Goal: Transaction & Acquisition: Purchase product/service

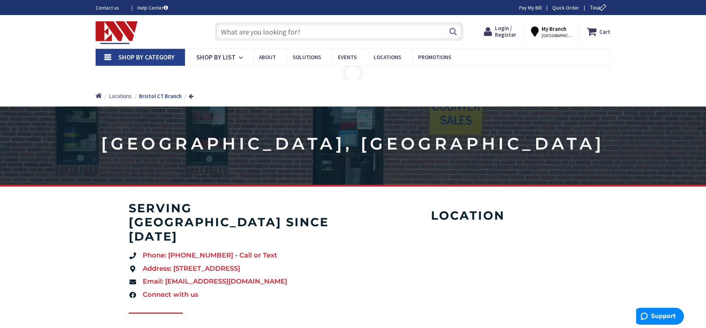
click at [238, 32] on input "text" at bounding box center [339, 31] width 248 height 18
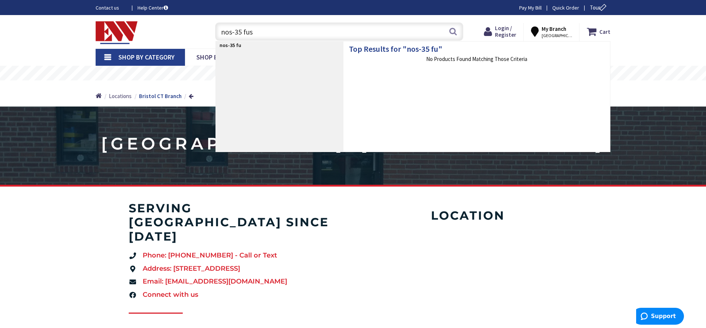
type input "nos-35 fuse"
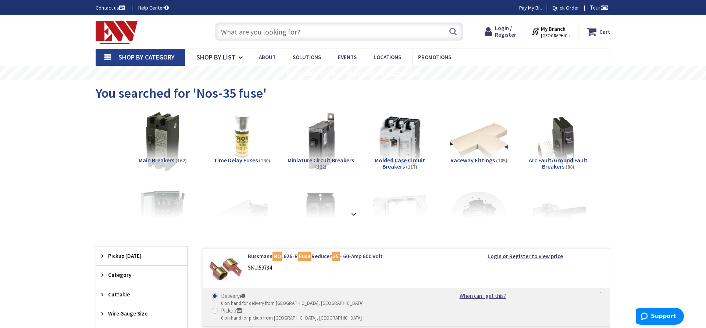
click at [236, 32] on input "text" at bounding box center [339, 31] width 248 height 18
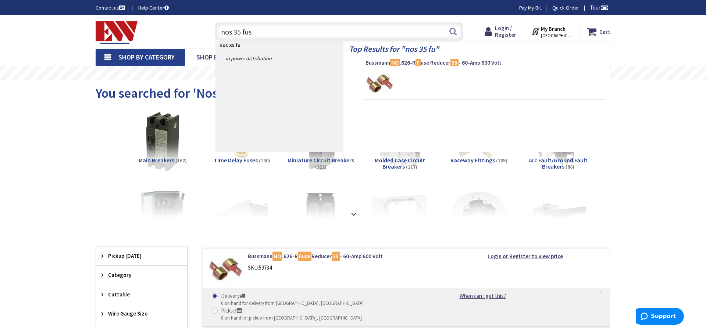
type input "nos 35 fuse"
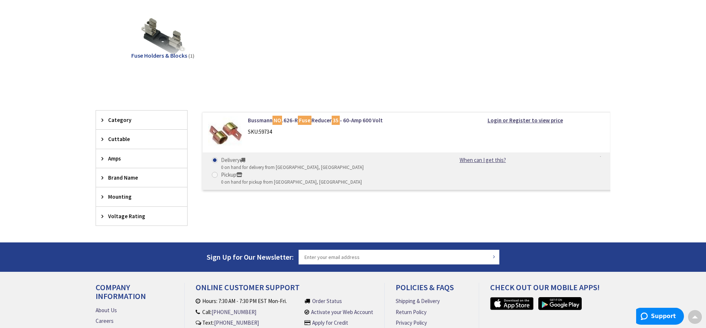
scroll to position [112, 0]
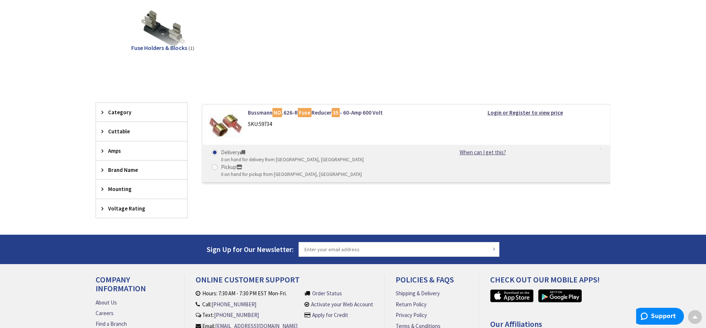
click at [111, 110] on span "Category" at bounding box center [138, 112] width 60 height 8
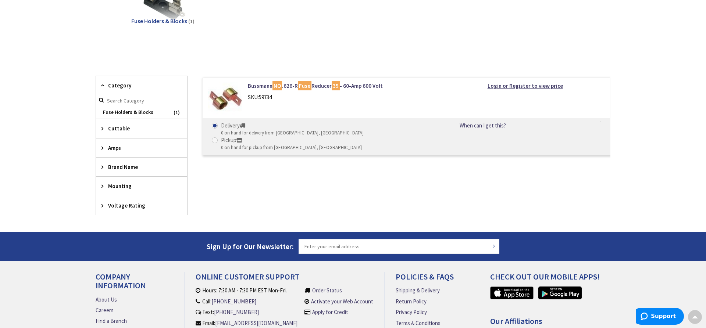
scroll to position [187, 0]
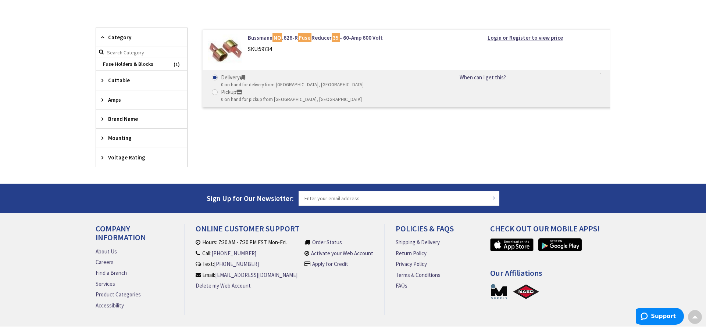
click at [112, 99] on span "Amps" at bounding box center [138, 100] width 60 height 8
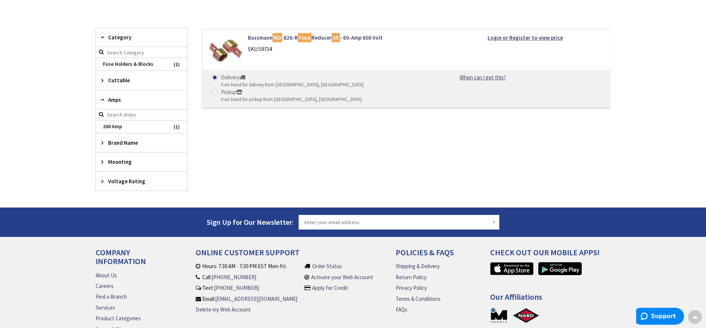
click at [119, 143] on span "Brand Name" at bounding box center [138, 143] width 60 height 8
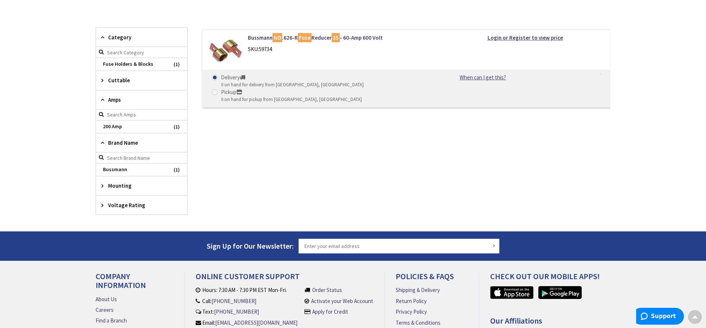
click at [119, 186] on span "Mounting" at bounding box center [138, 186] width 60 height 8
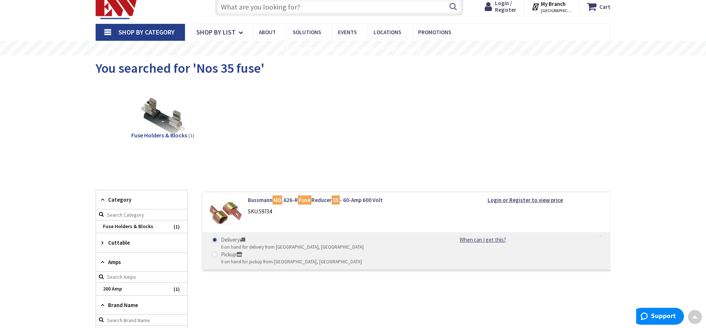
scroll to position [0, 0]
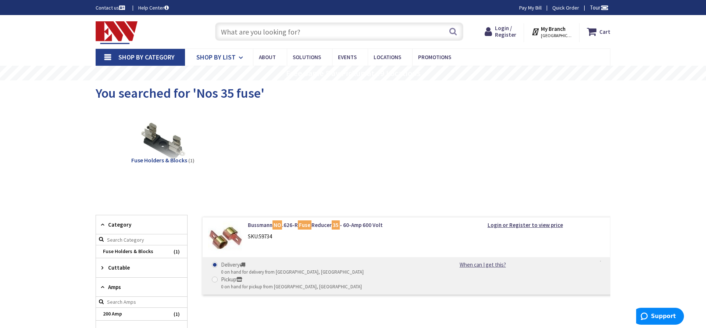
click at [222, 64] on link "Shop By List" at bounding box center [219, 57] width 68 height 17
click at [239, 57] on icon at bounding box center [242, 58] width 7 height 16
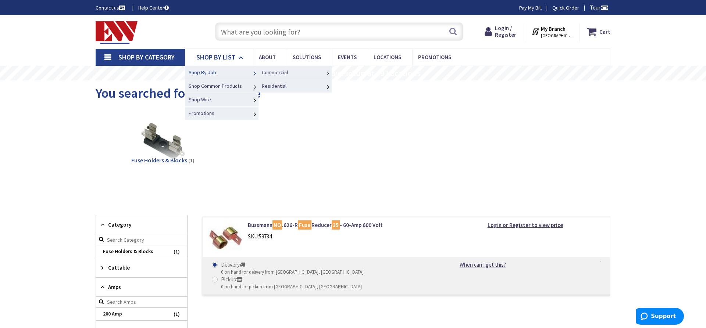
click at [220, 73] on link "Shop By Job" at bounding box center [222, 72] width 74 height 14
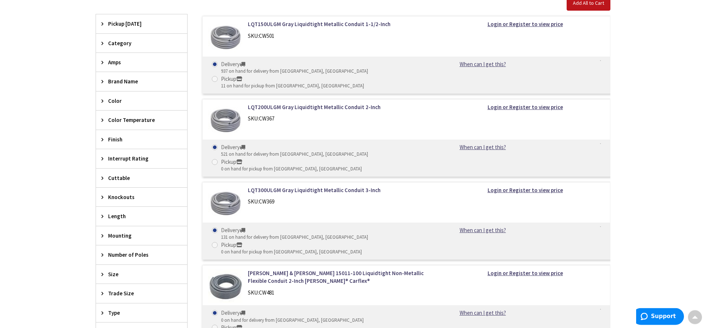
scroll to position [262, 0]
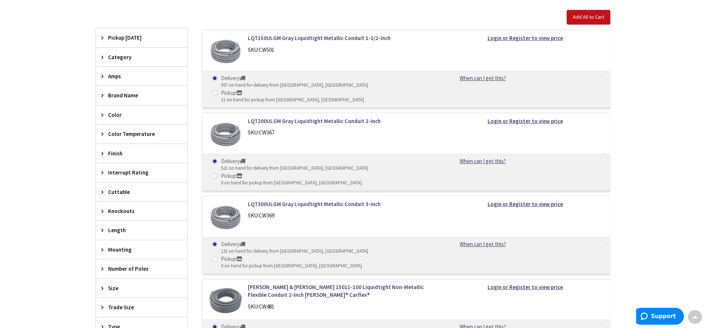
click at [105, 55] on icon at bounding box center [104, 57] width 6 height 6
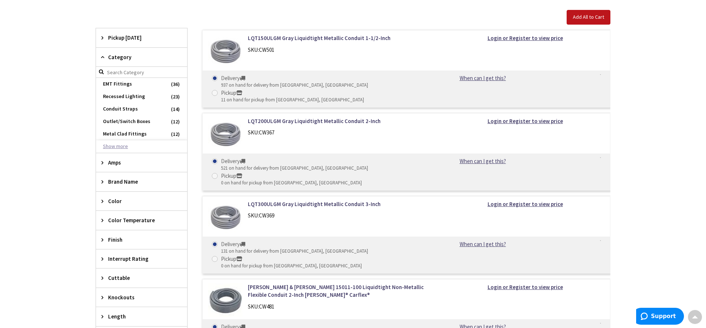
click at [112, 146] on button "Show more" at bounding box center [141, 146] width 91 height 12
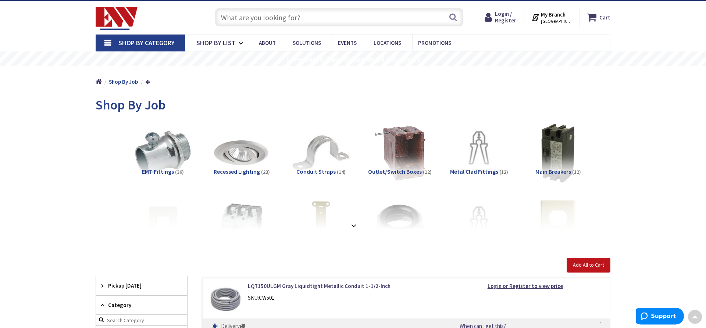
scroll to position [0, 0]
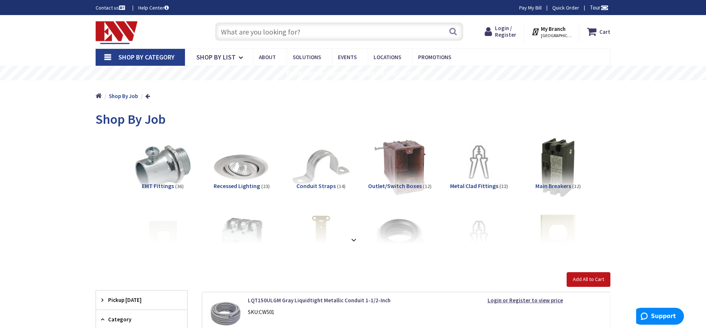
click at [240, 33] on input "text" at bounding box center [339, 31] width 248 height 18
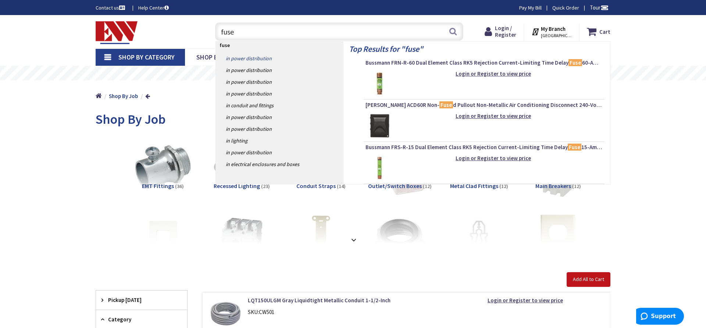
type input "fuse"
click at [246, 56] on link "in Power Distribution" at bounding box center [280, 59] width 128 height 12
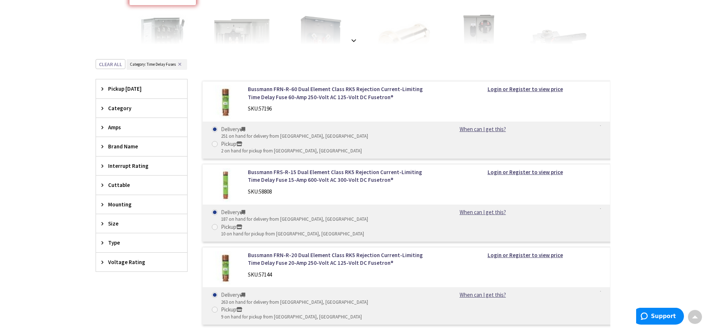
scroll to position [187, 0]
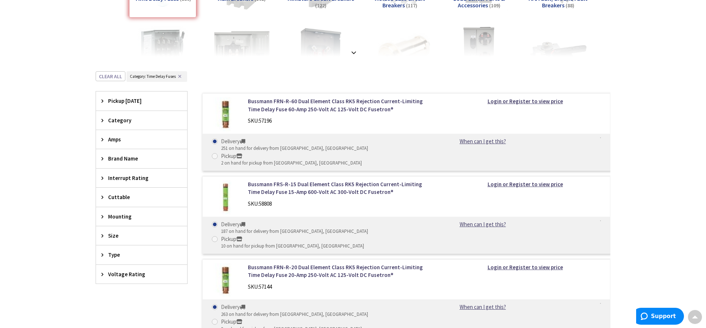
click at [104, 255] on icon at bounding box center [104, 255] width 6 height 6
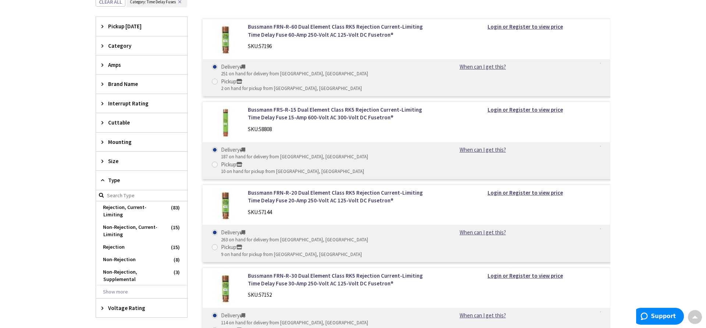
scroll to position [262, 0]
click at [112, 286] on button "Show more" at bounding box center [141, 292] width 91 height 12
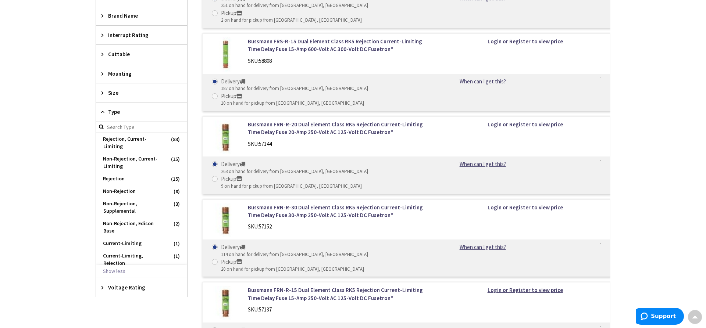
scroll to position [337, 0]
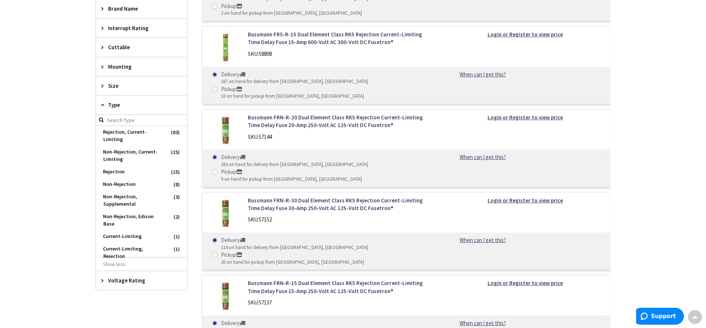
click at [103, 281] on icon at bounding box center [104, 281] width 6 height 6
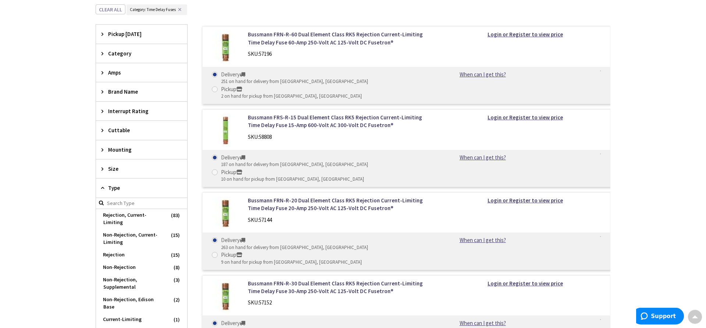
scroll to position [225, 0]
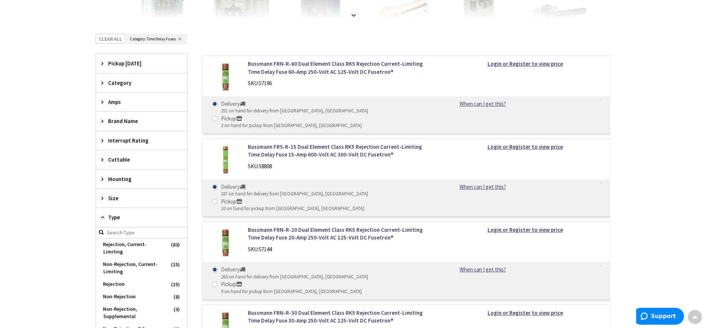
click at [102, 198] on icon at bounding box center [104, 199] width 6 height 6
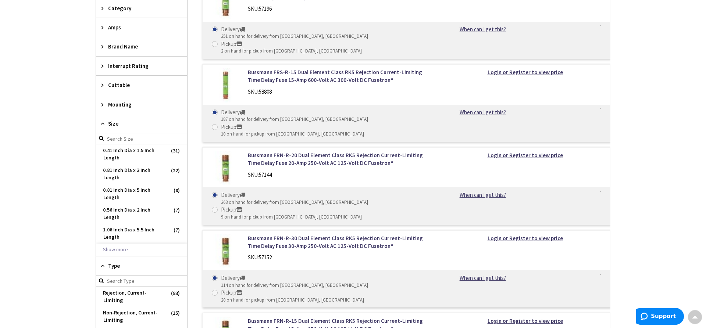
scroll to position [300, 0]
click at [123, 231] on span "1.06 Inch Dia x 5.5 Inch Length" at bounding box center [141, 233] width 91 height 20
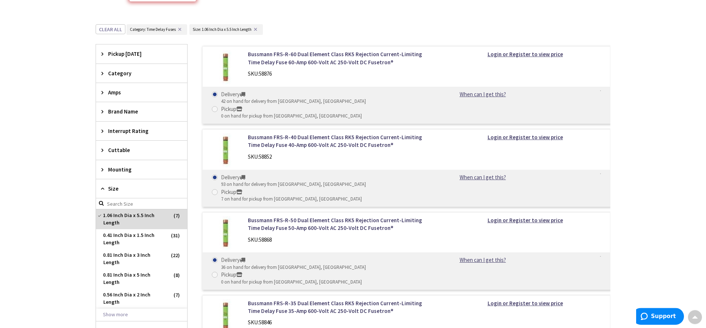
scroll to position [231, 0]
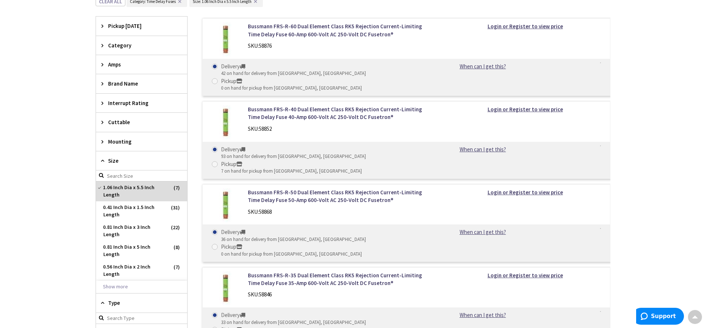
click at [103, 140] on icon at bounding box center [104, 142] width 6 height 6
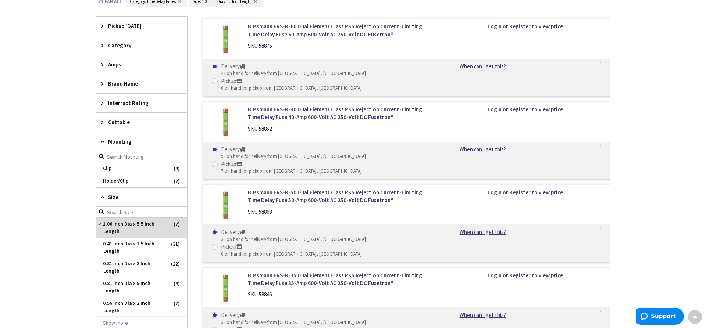
click at [110, 105] on span "Interrupt Rating" at bounding box center [138, 103] width 60 height 8
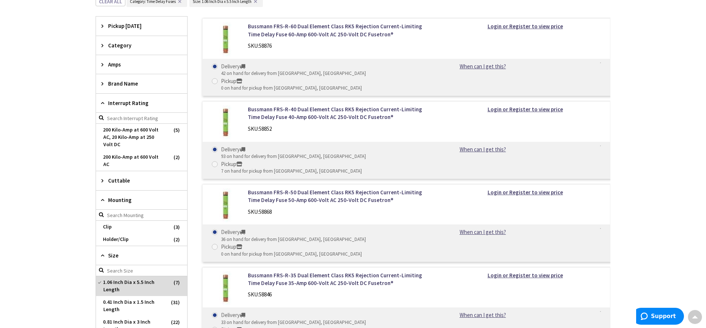
click at [113, 83] on span "Brand Name" at bounding box center [138, 84] width 60 height 8
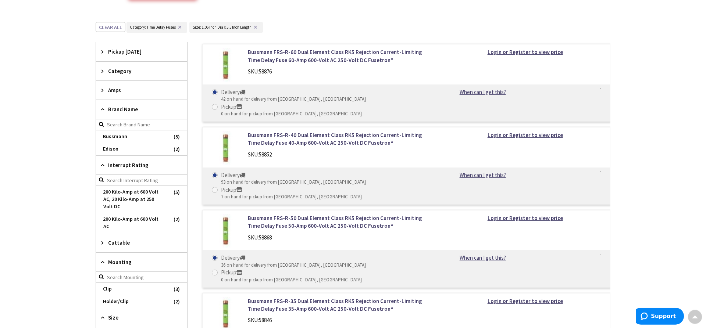
scroll to position [194, 0]
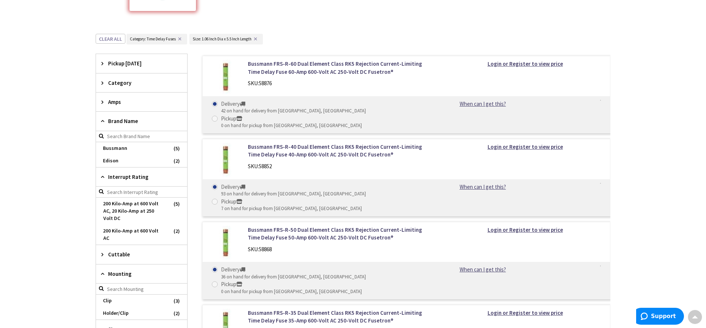
click at [104, 100] on icon at bounding box center [104, 102] width 6 height 6
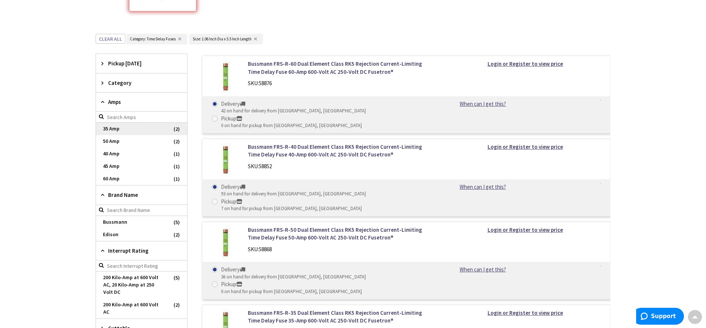
click at [119, 127] on span "35 Amp" at bounding box center [141, 129] width 91 height 12
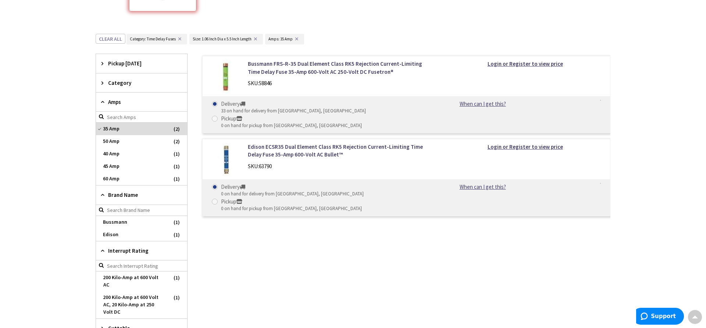
click at [111, 83] on span "Category" at bounding box center [138, 83] width 60 height 8
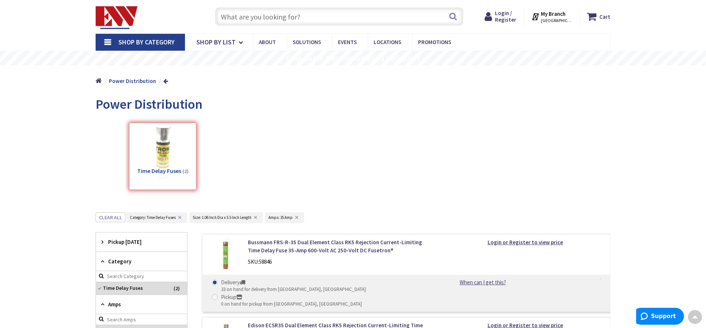
scroll to position [6, 0]
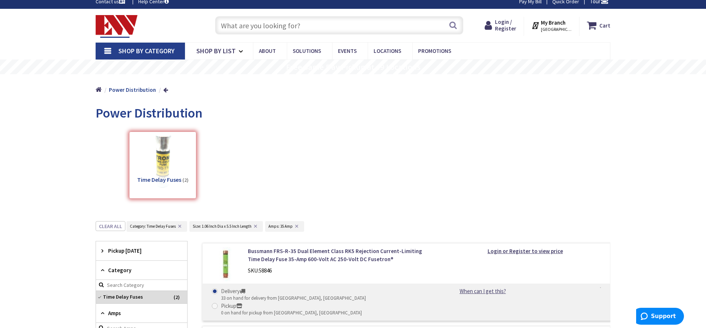
click at [114, 50] on link "Shop By Category" at bounding box center [140, 51] width 89 height 17
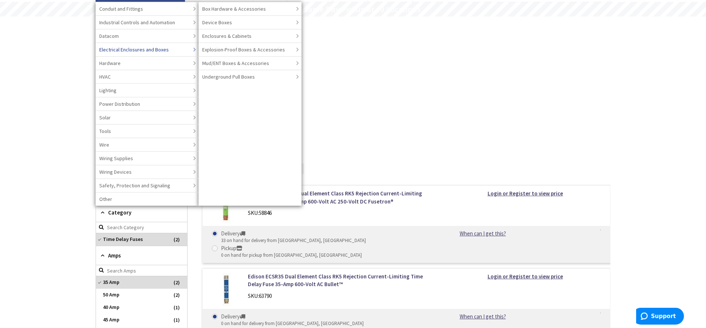
scroll to position [75, 0]
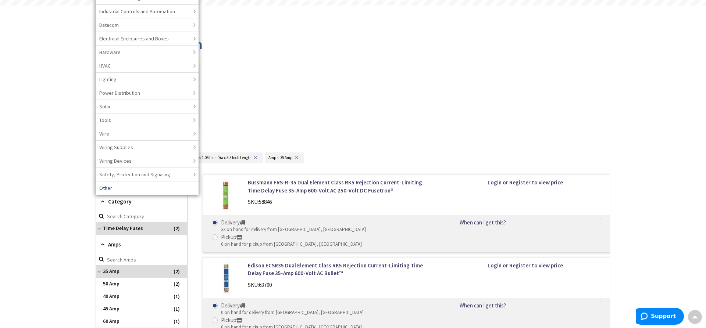
click at [114, 190] on link "Other" at bounding box center [147, 188] width 103 height 14
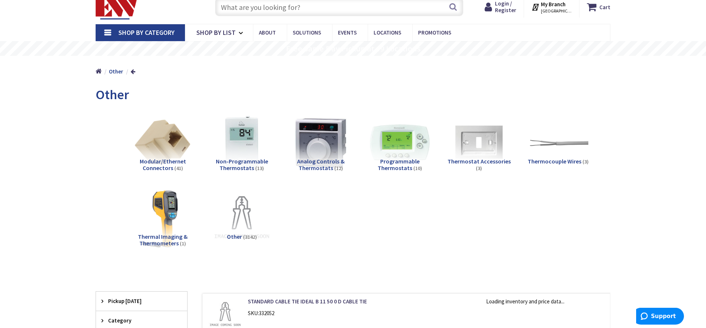
scroll to position [37, 0]
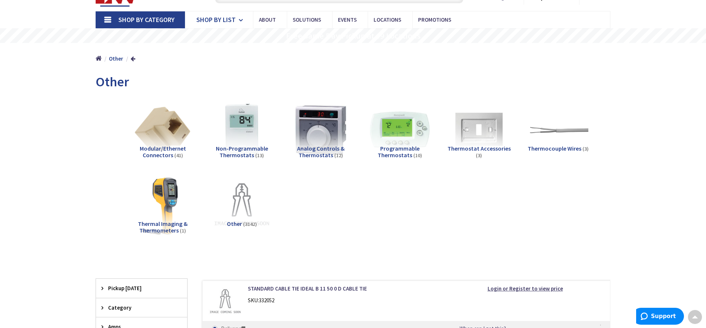
click at [221, 19] on span "Shop By List" at bounding box center [215, 19] width 39 height 8
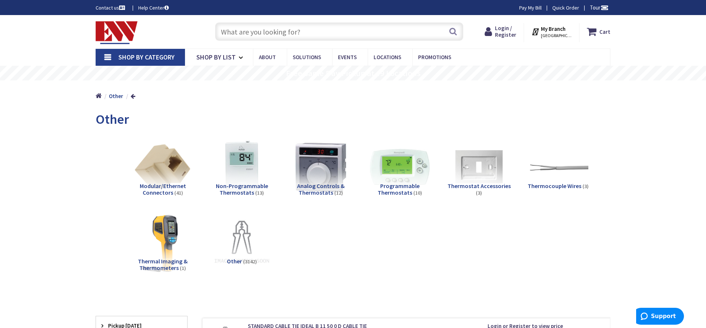
click at [229, 34] on input "text" at bounding box center [339, 31] width 248 height 18
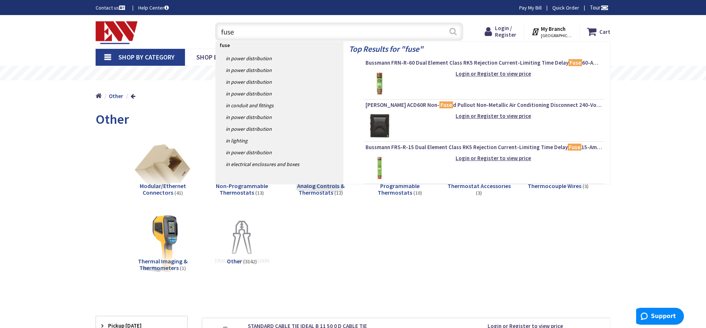
type input "fuse"
click at [452, 32] on button "Search" at bounding box center [453, 31] width 10 height 17
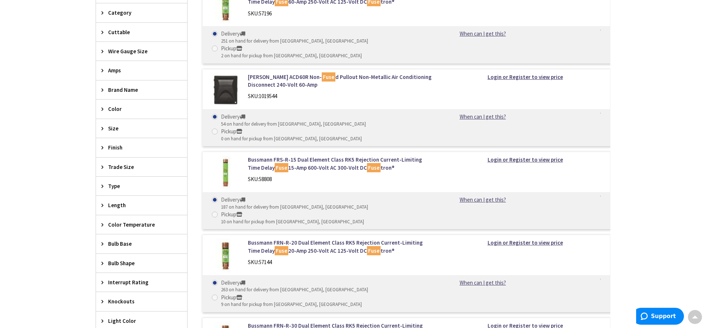
scroll to position [300, 0]
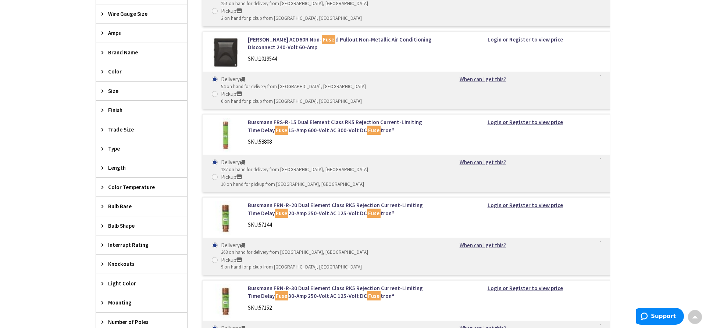
click at [104, 128] on icon at bounding box center [104, 130] width 6 height 6
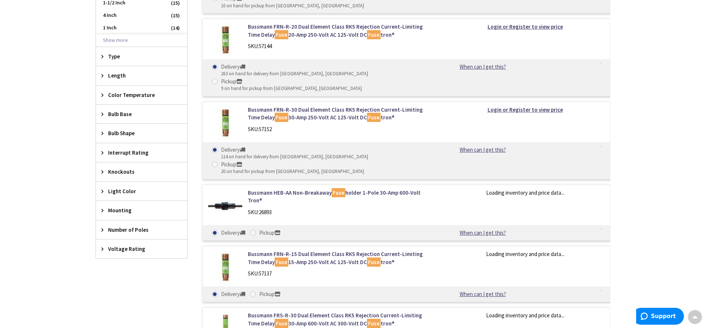
scroll to position [487, 0]
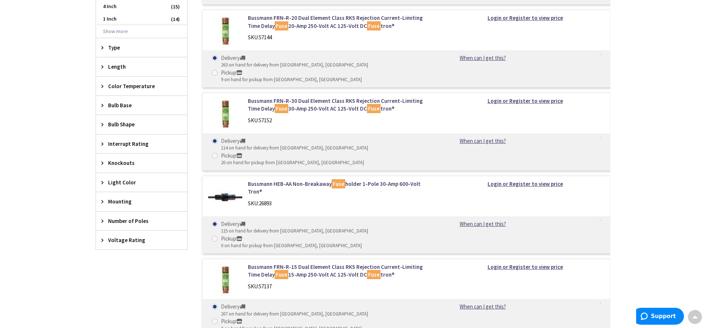
click at [107, 64] on div "Length" at bounding box center [141, 66] width 91 height 19
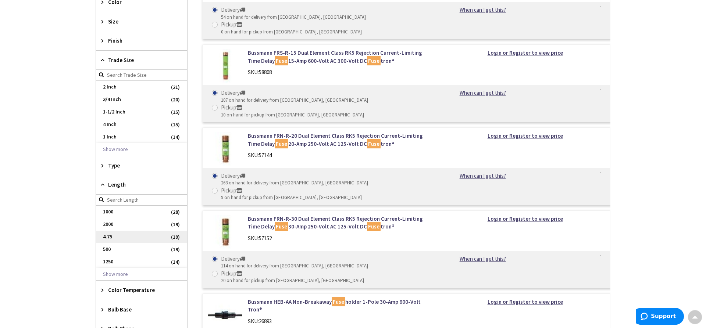
scroll to position [337, 0]
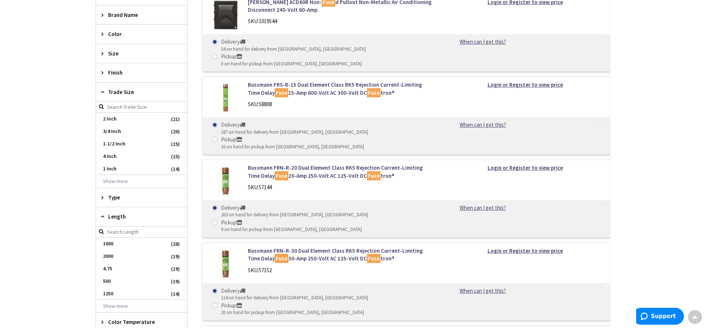
click at [106, 55] on icon at bounding box center [104, 54] width 6 height 6
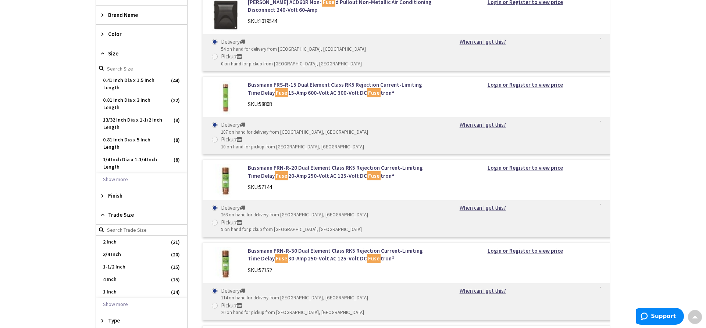
click at [102, 12] on div "Brand Name" at bounding box center [141, 15] width 91 height 19
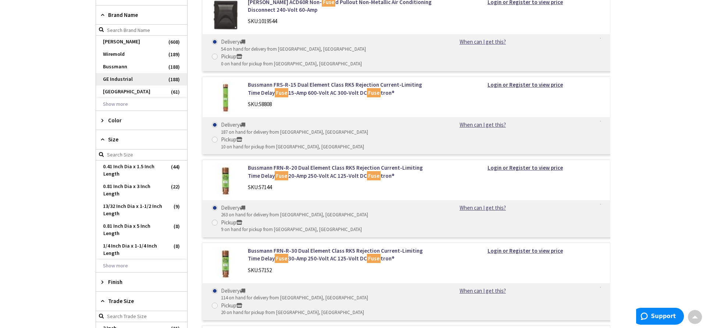
click at [116, 79] on span "GE Industrial" at bounding box center [141, 79] width 91 height 12
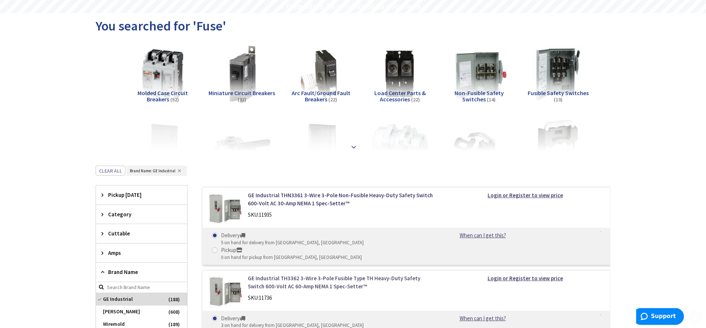
scroll to position [75, 0]
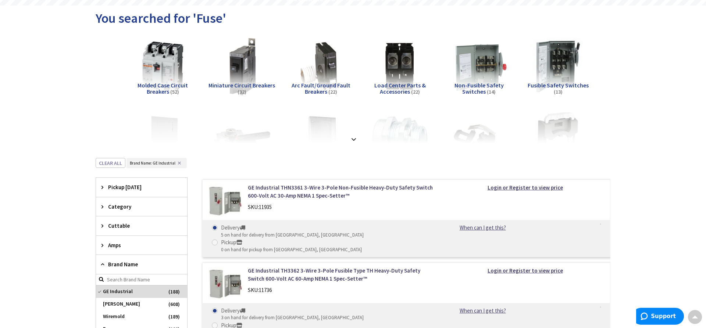
click at [177, 160] on span "Brand Name: GE Industrial ✕" at bounding box center [156, 163] width 60 height 11
click at [109, 163] on button "Clear all" at bounding box center [111, 163] width 30 height 10
